Goal: Task Accomplishment & Management: Use online tool/utility

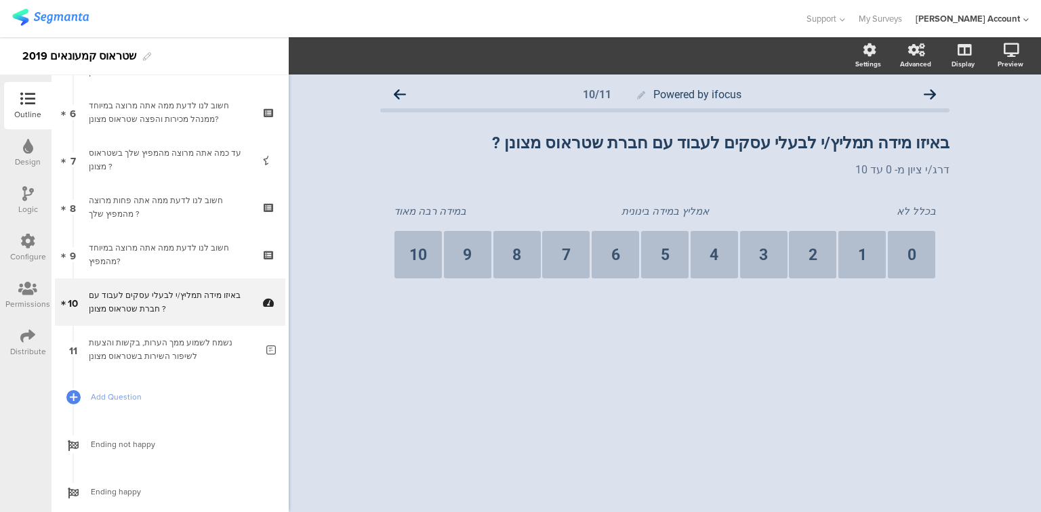
scroll to position [286, 0]
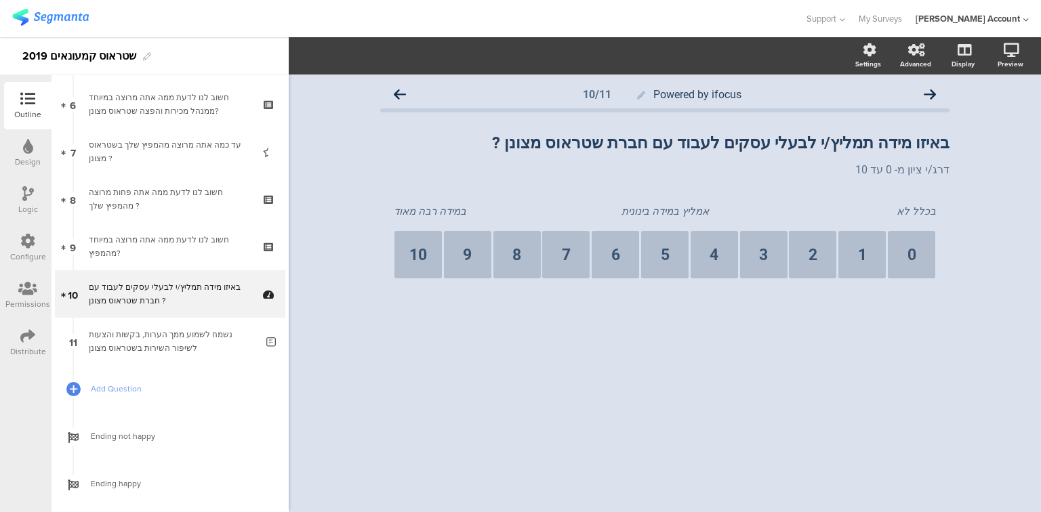
click at [89, 18] on div at bounding box center [402, 18] width 780 height 22
click at [81, 18] on img at bounding box center [50, 17] width 77 height 17
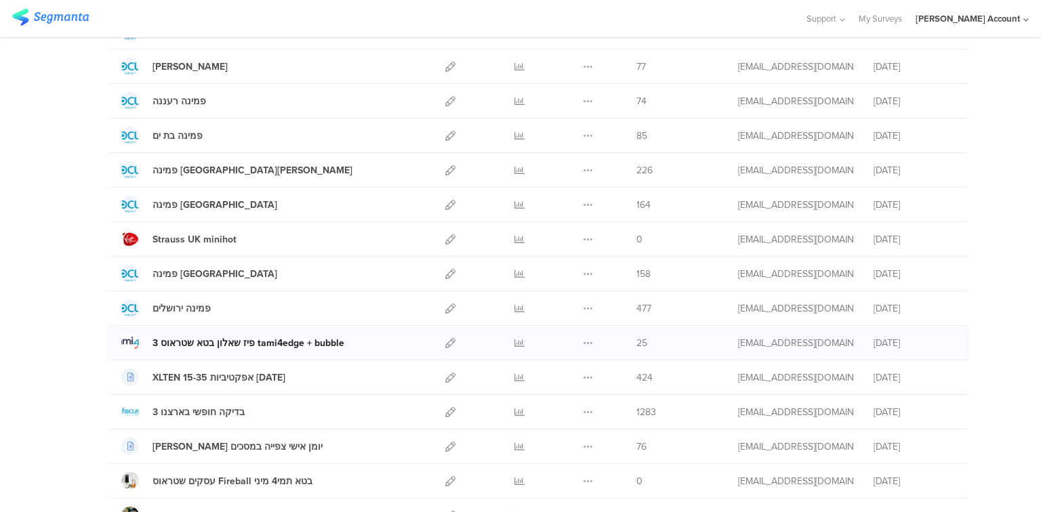
scroll to position [285, 0]
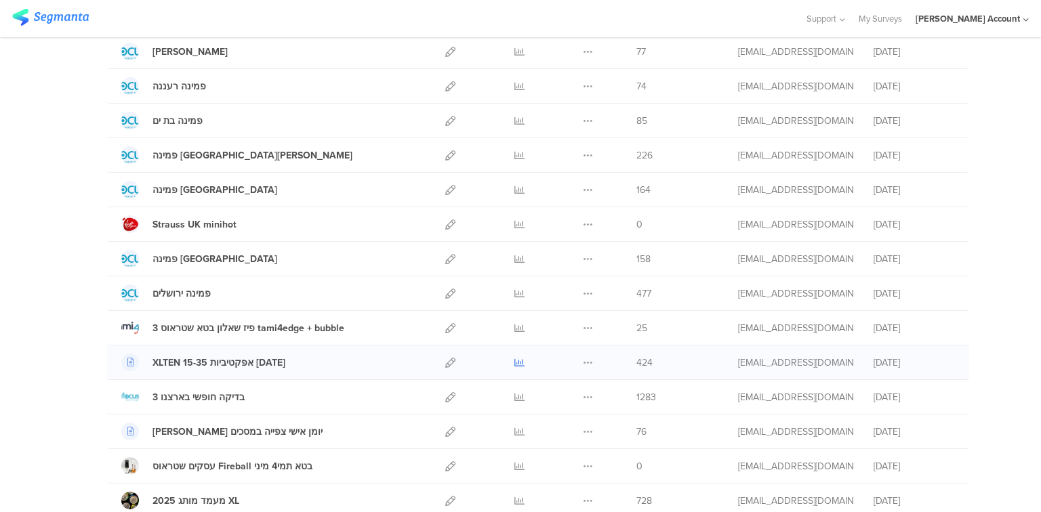
click at [517, 358] on icon at bounding box center [519, 363] width 10 height 10
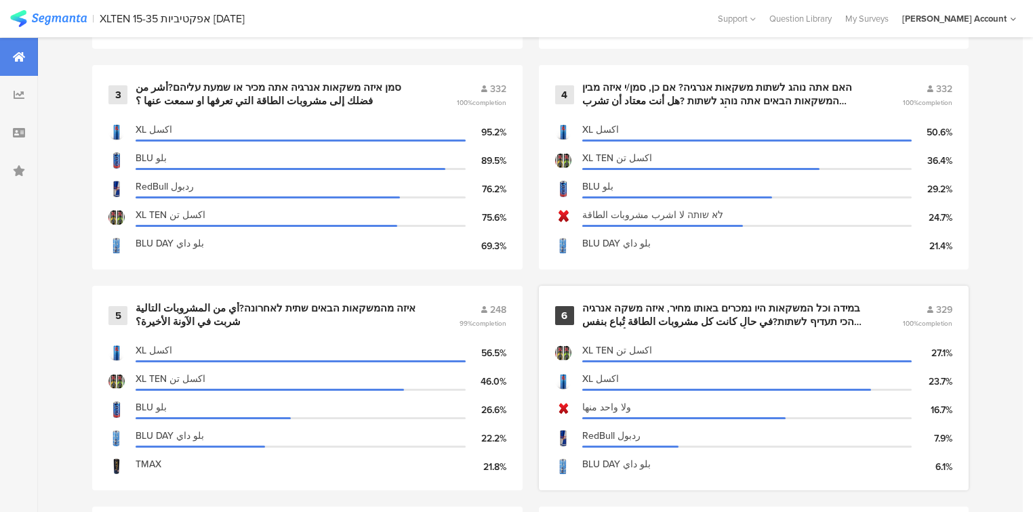
scroll to position [813, 0]
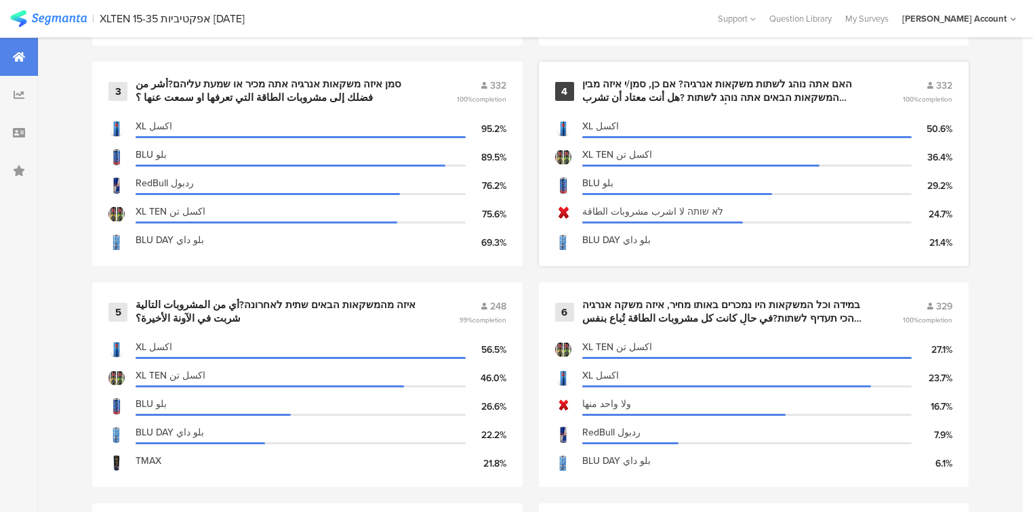
click at [661, 79] on div "האם אתה נוהג לשתות משקאות אנרגיה? אם כן, סמן/י איזה מבין המשקאות הבאים אתה נוהג…" at bounding box center [726, 91] width 288 height 26
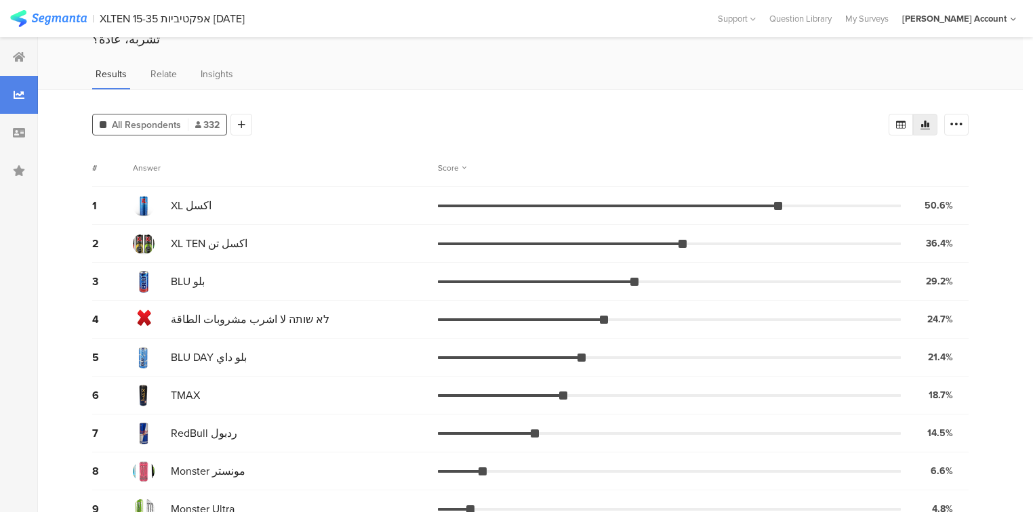
scroll to position [83, 0]
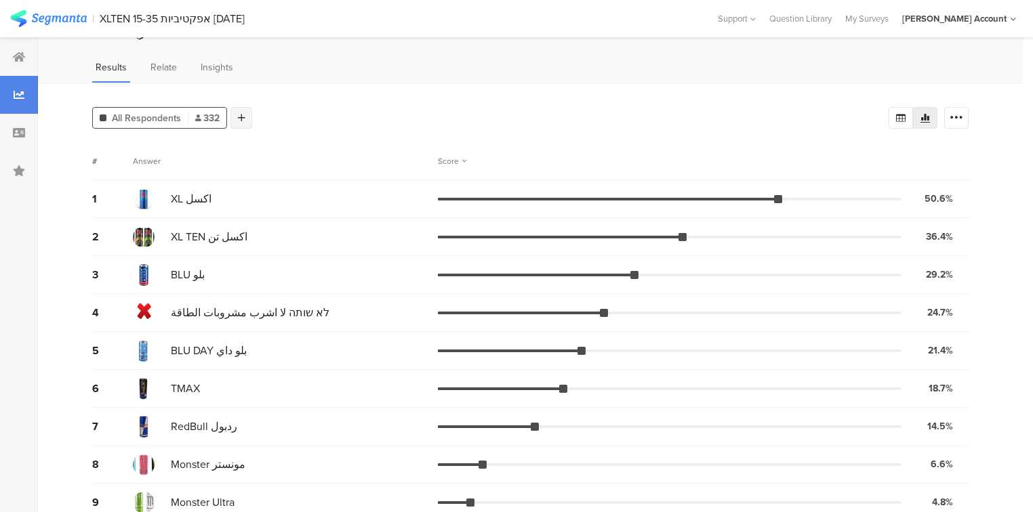
click at [241, 107] on div at bounding box center [241, 118] width 22 height 22
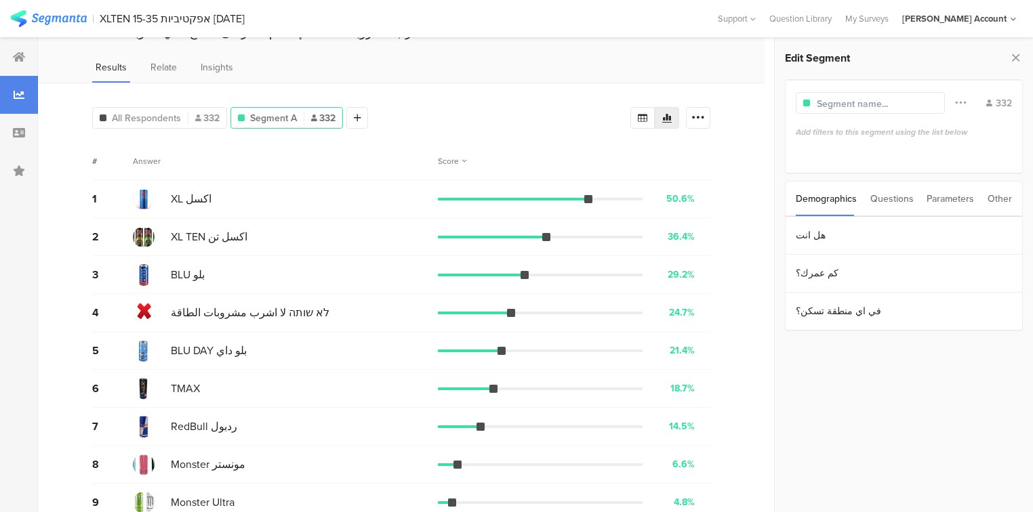
click at [876, 200] on div "Questions" at bounding box center [891, 199] width 43 height 35
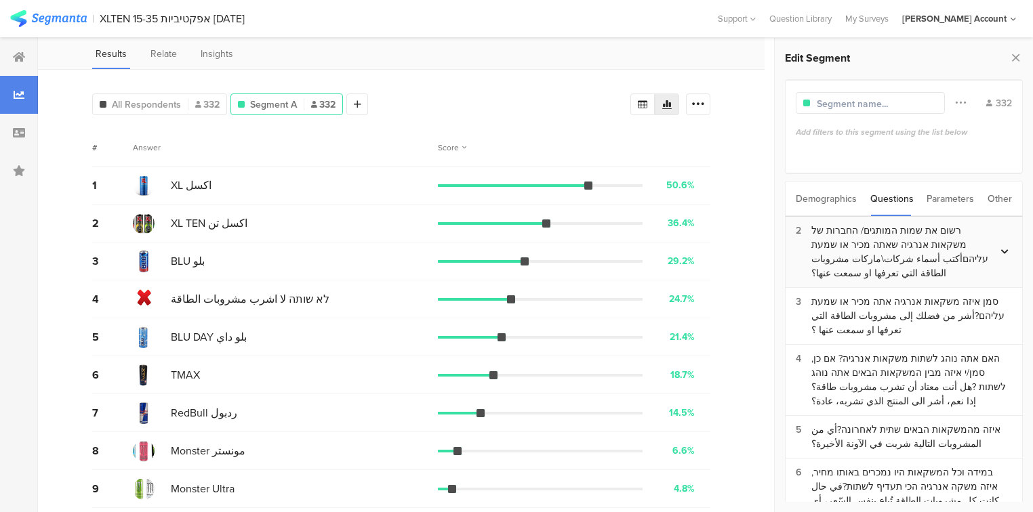
scroll to position [100, 0]
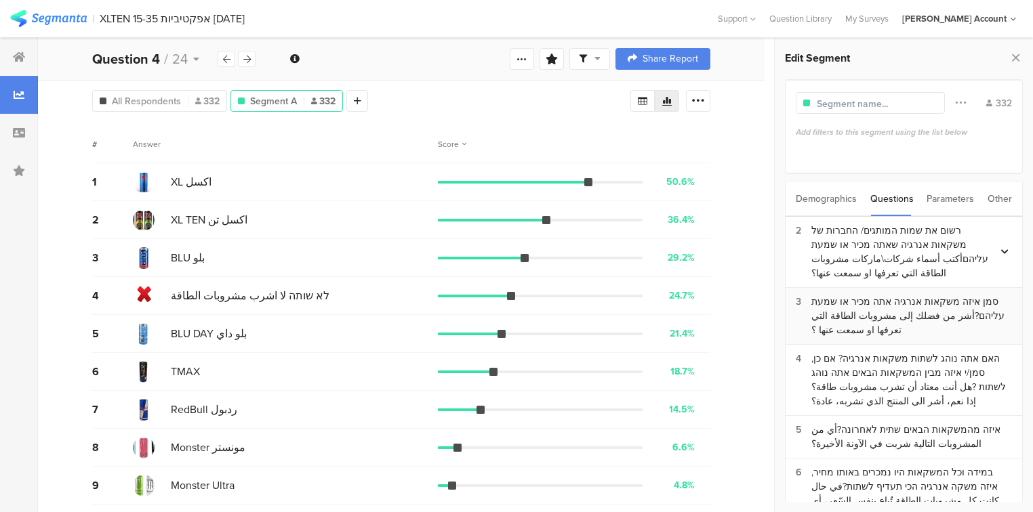
click at [904, 295] on div "סמן איזה משקאות אנרגיה אתה מכיר או שמעת עליהם?أشر من فضلك إلى مشروبات الطاقة ال…" at bounding box center [911, 316] width 201 height 43
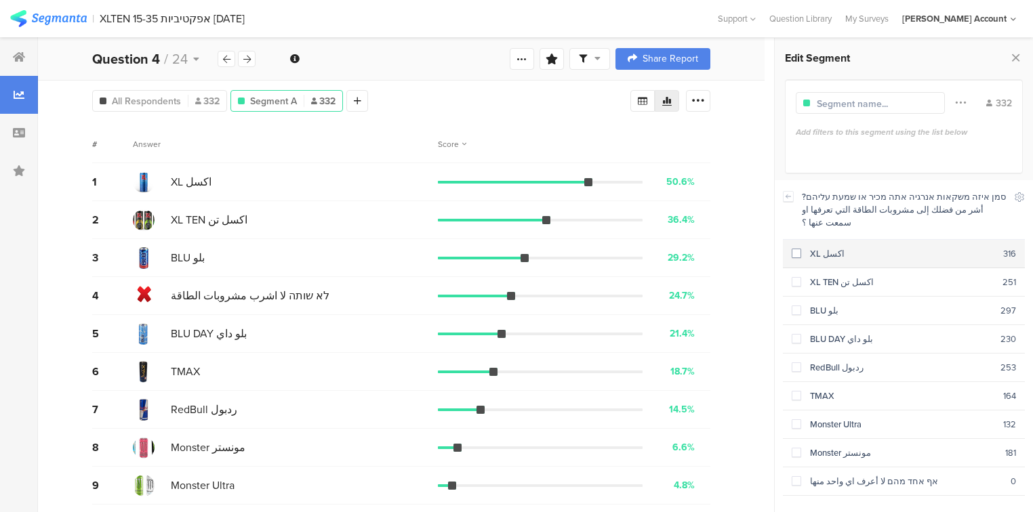
click at [794, 249] on span at bounding box center [795, 253] width 9 height 9
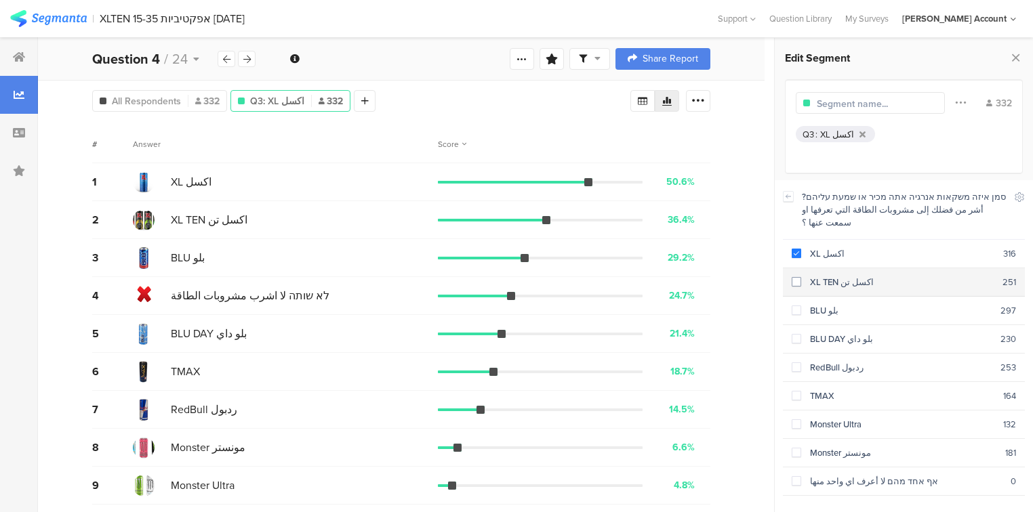
scroll to position [0, 0]
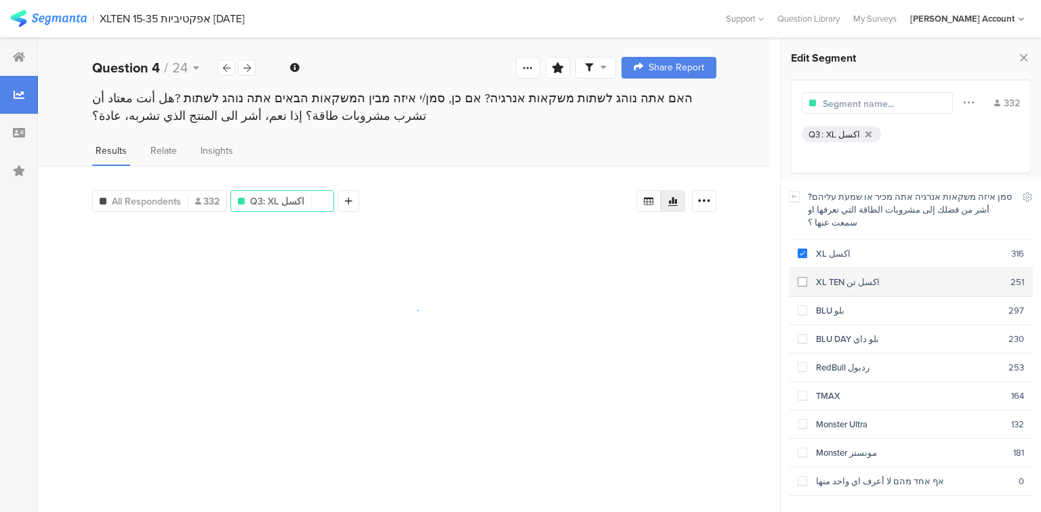
click at [805, 277] on span at bounding box center [802, 281] width 9 height 9
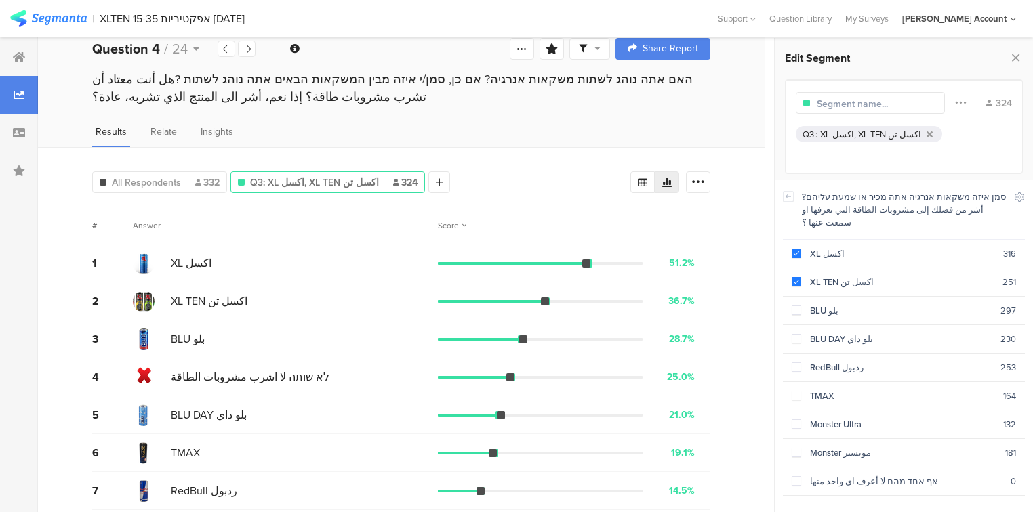
scroll to position [14, 0]
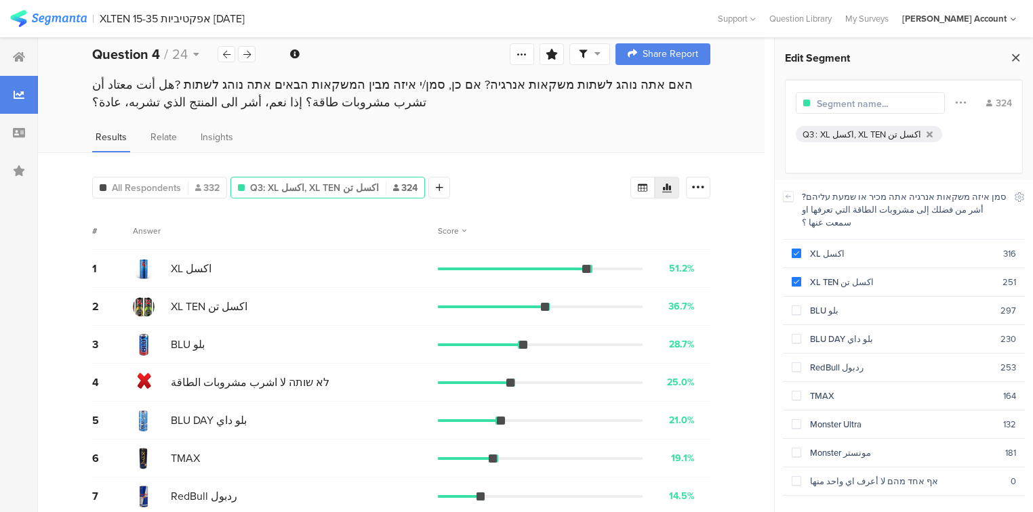
click at [1013, 53] on icon at bounding box center [1015, 57] width 14 height 19
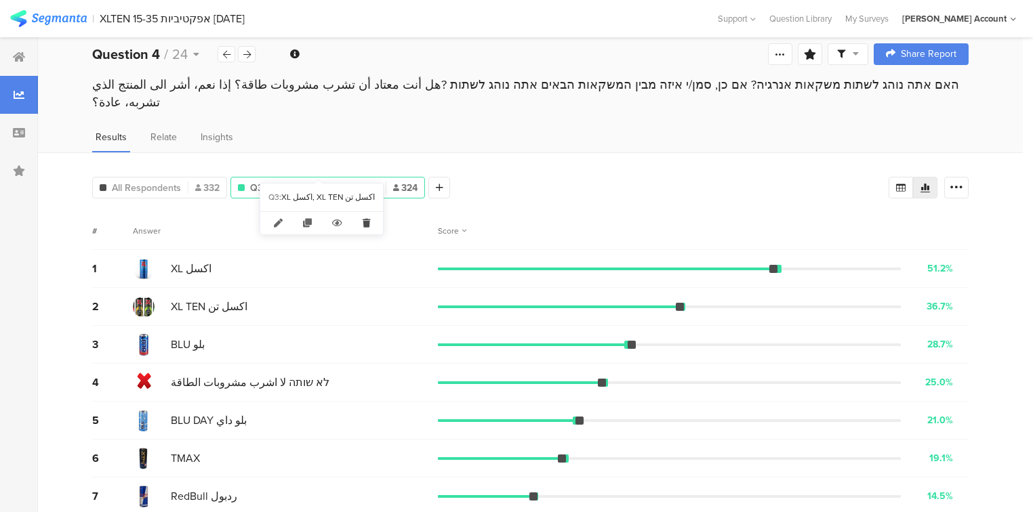
click at [363, 220] on icon at bounding box center [366, 223] width 28 height 22
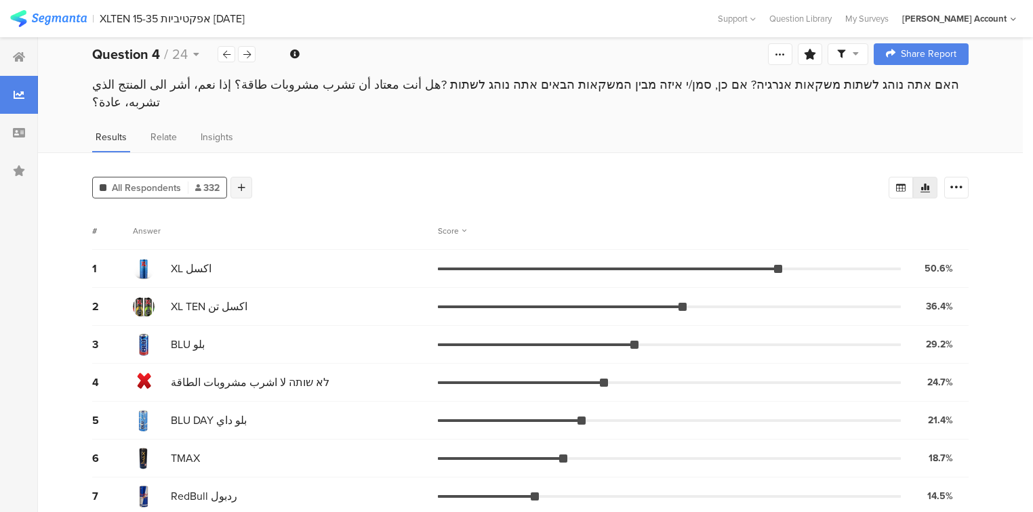
click at [239, 183] on icon at bounding box center [241, 187] width 7 height 9
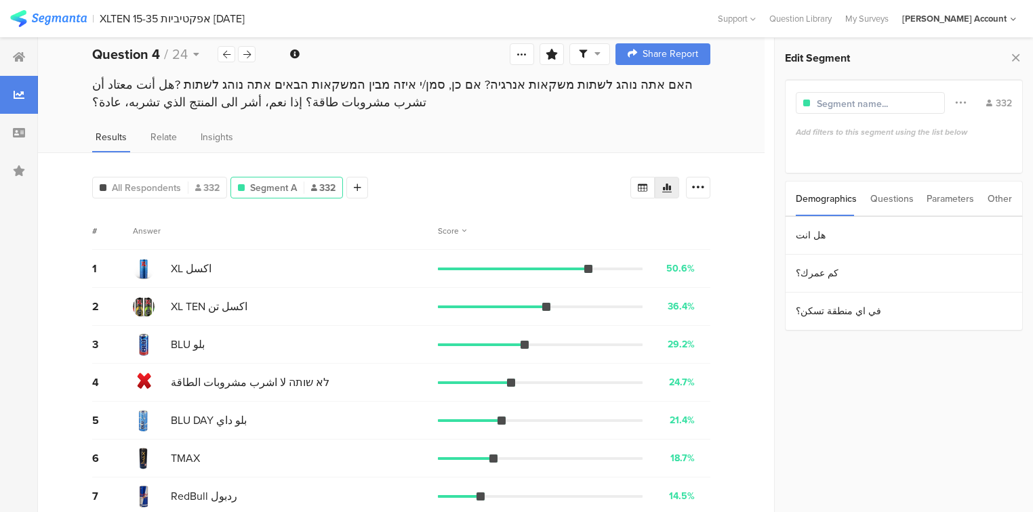
click at [870, 195] on div "Questions" at bounding box center [891, 199] width 43 height 35
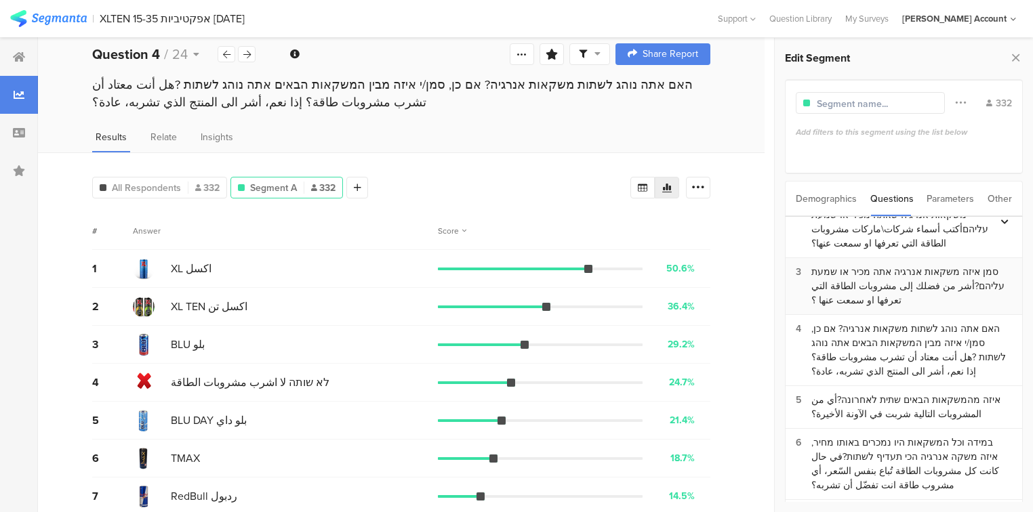
scroll to position [41, 0]
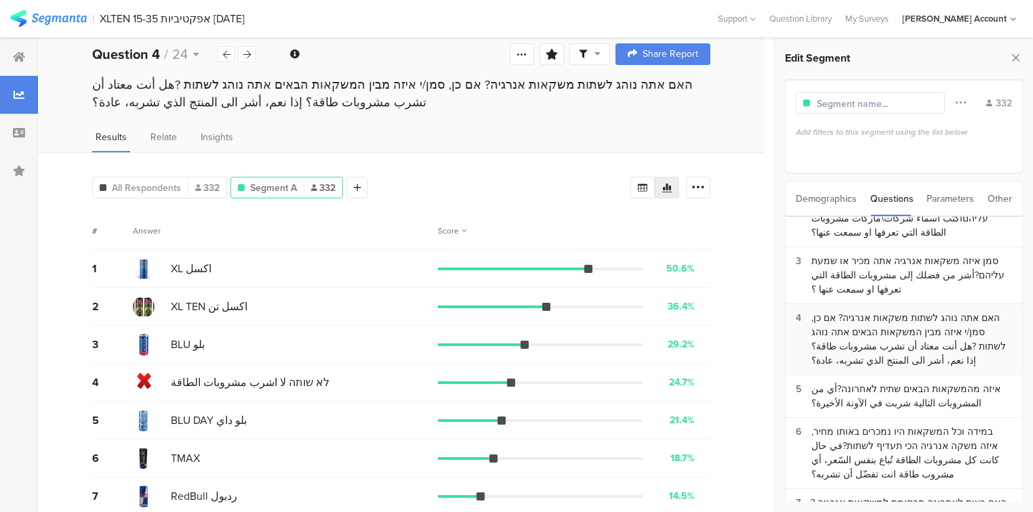
click at [889, 314] on div "האם אתה נוהג לשתות משקאות אנרגיה? אם כן, סמן/י איזה מבין המשקאות הבאים אתה נוהג…" at bounding box center [911, 339] width 201 height 57
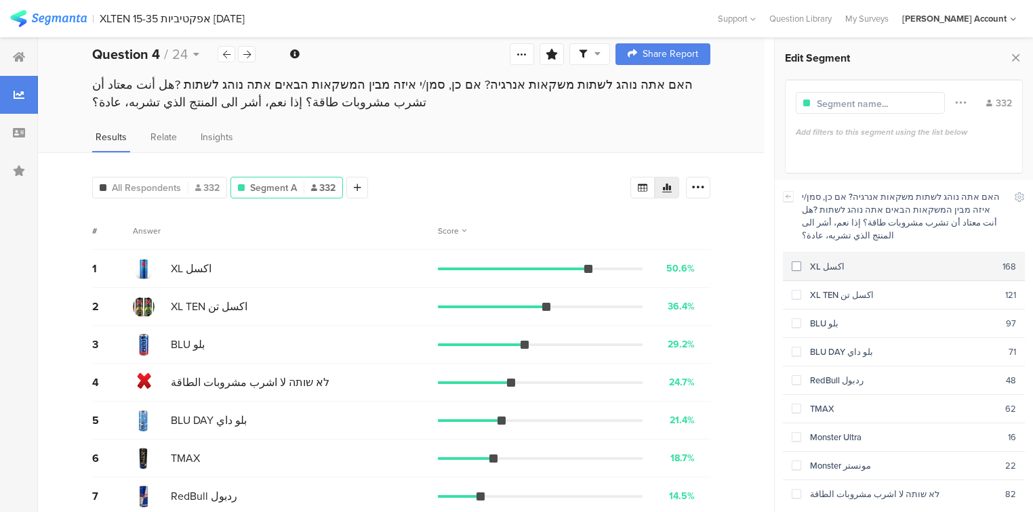
click at [795, 262] on span at bounding box center [795, 268] width 9 height 12
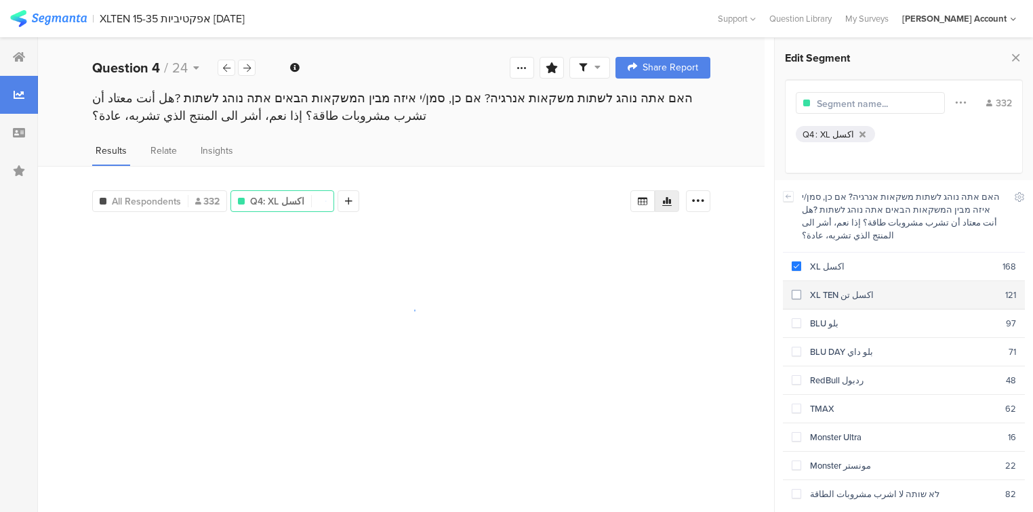
scroll to position [0, 0]
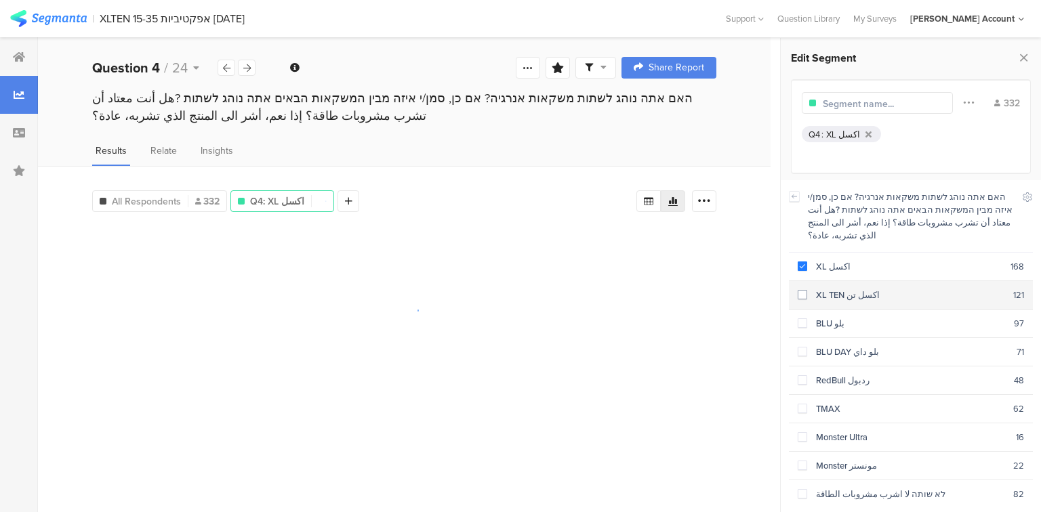
click at [802, 290] on span at bounding box center [802, 294] width 9 height 9
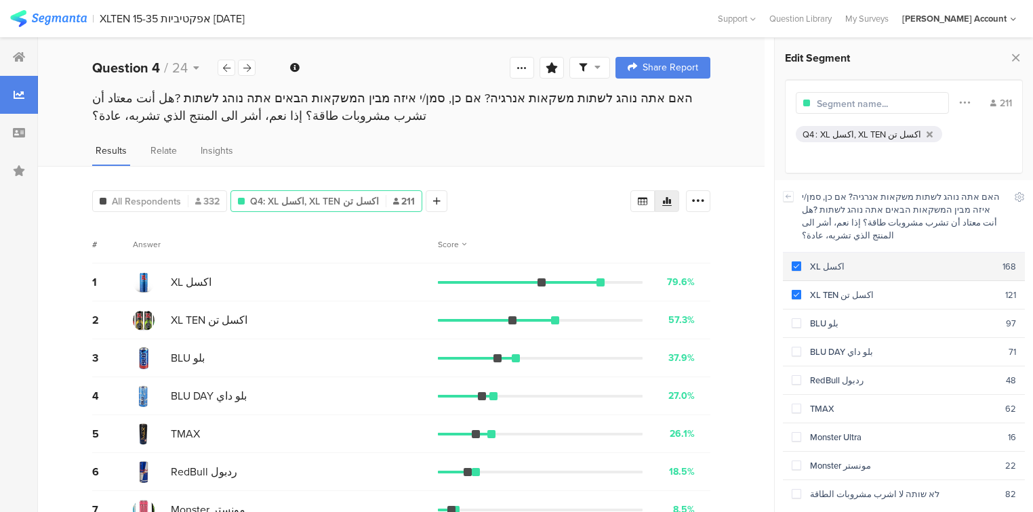
click at [794, 262] on span at bounding box center [795, 266] width 9 height 9
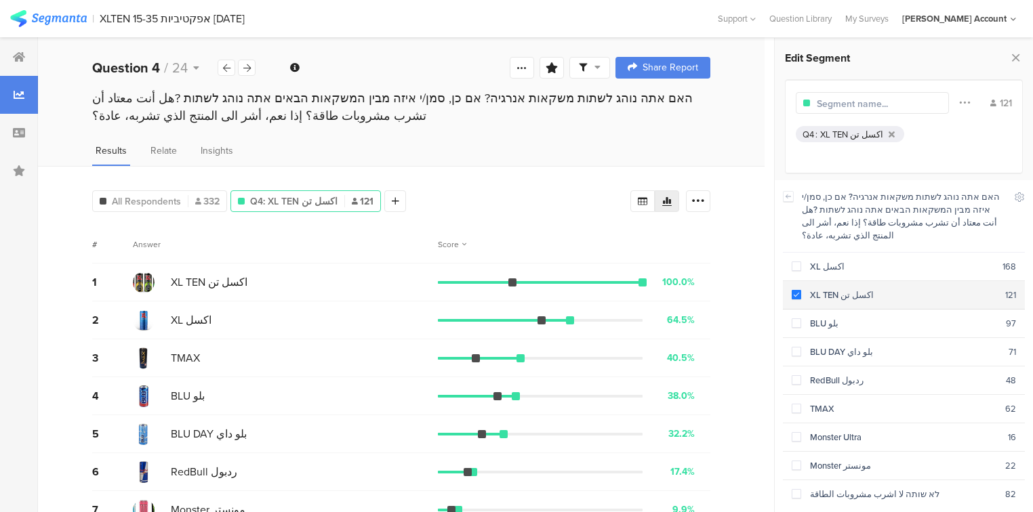
click at [795, 290] on span at bounding box center [795, 294] width 9 height 9
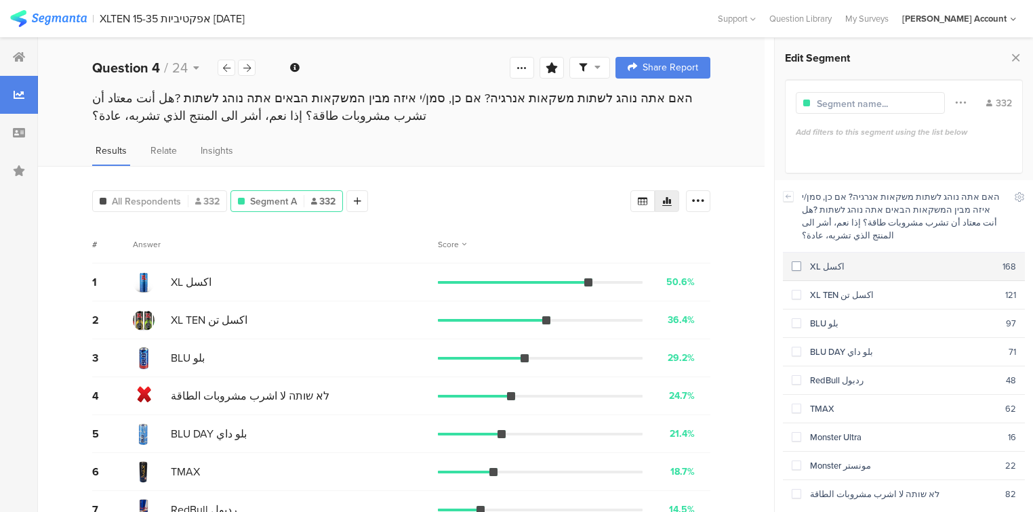
click at [797, 262] on span at bounding box center [795, 266] width 9 height 9
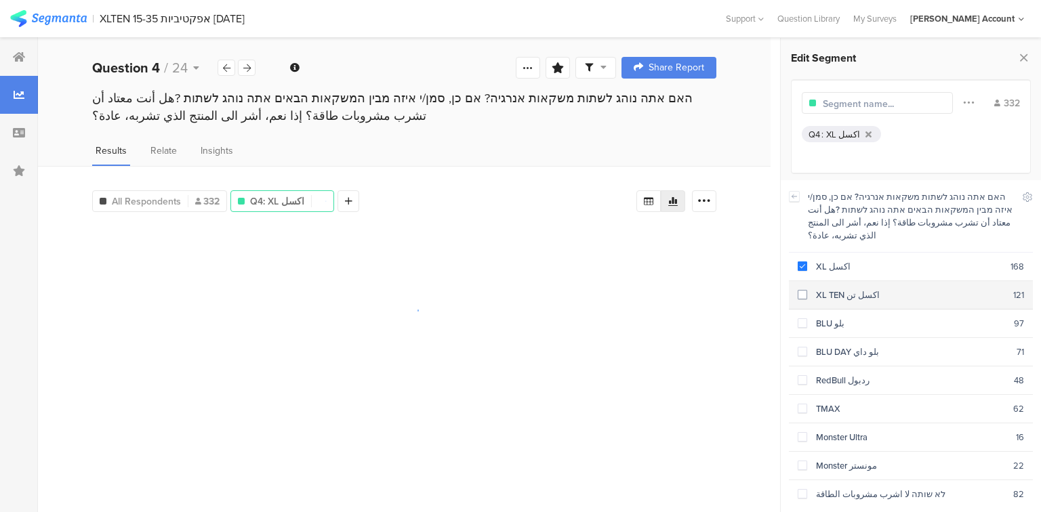
click at [808, 289] on div "XL TEN اكسل تن" at bounding box center [910, 295] width 206 height 13
